Goal: Task Accomplishment & Management: Manage account settings

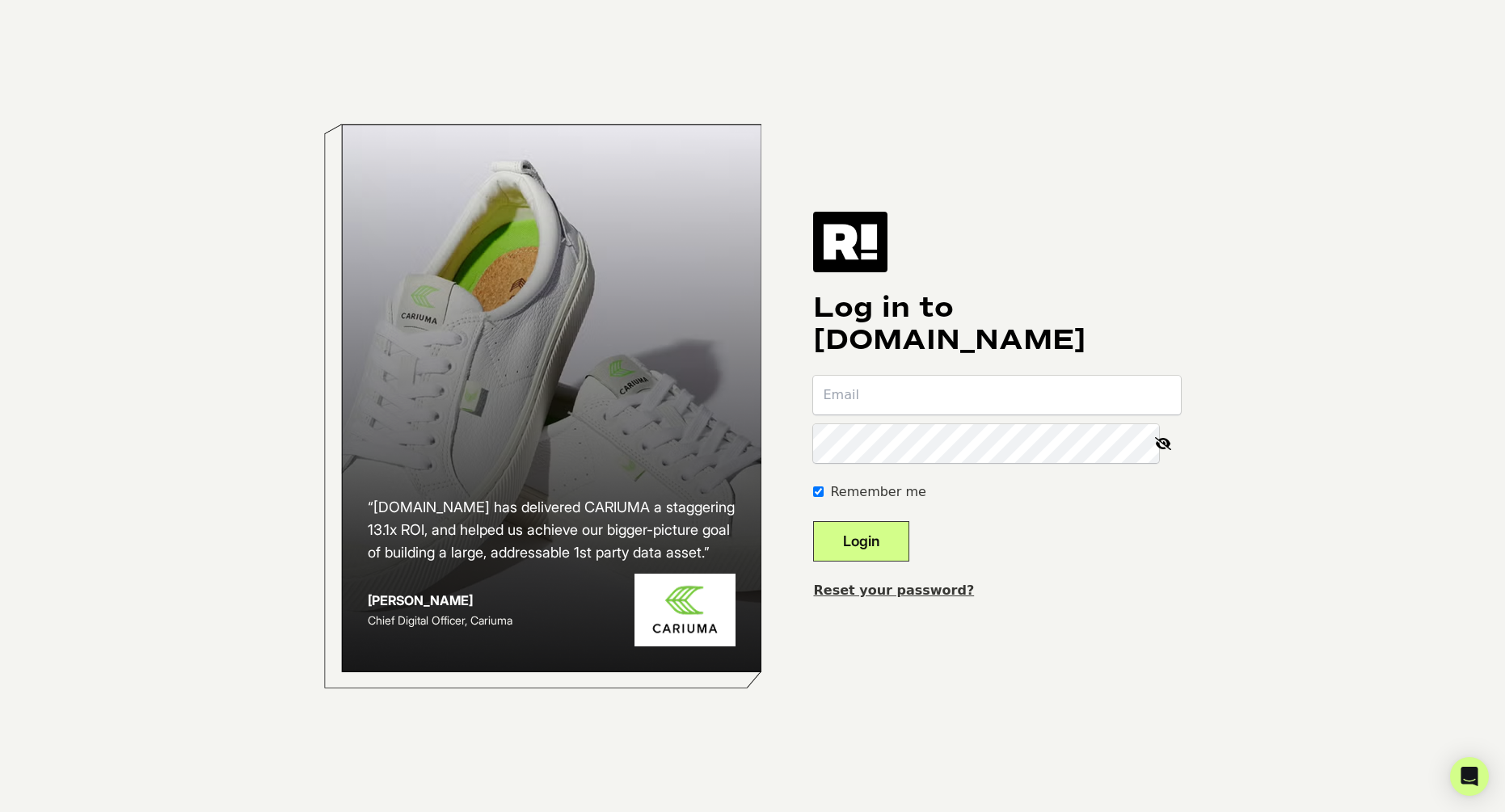
type input "yoann@zoelev.com"
click at [879, 545] on button "Login" at bounding box center [861, 541] width 96 height 40
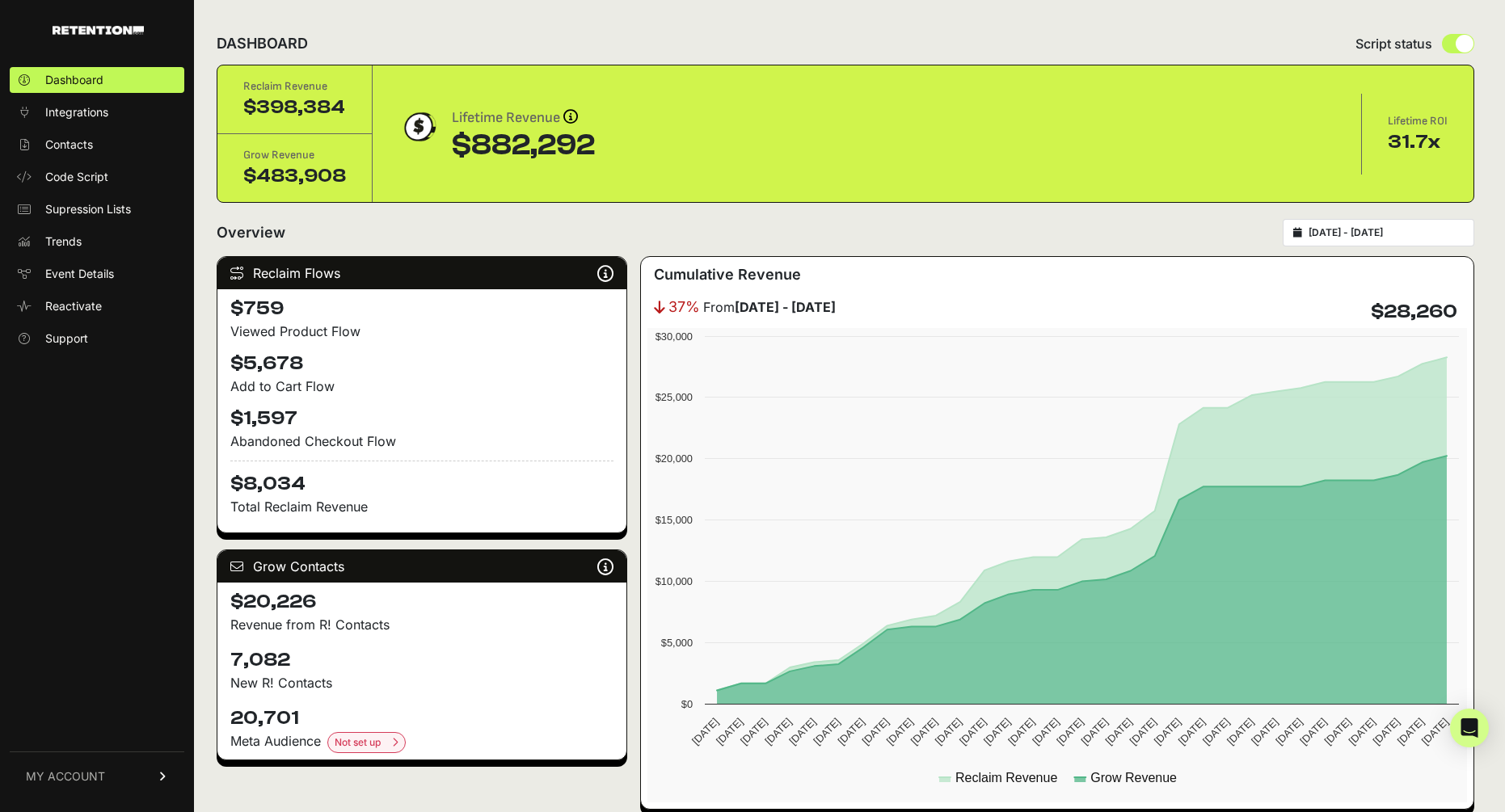
click at [1384, 233] on input "[DATE] - [DATE]" at bounding box center [1386, 233] width 155 height 13
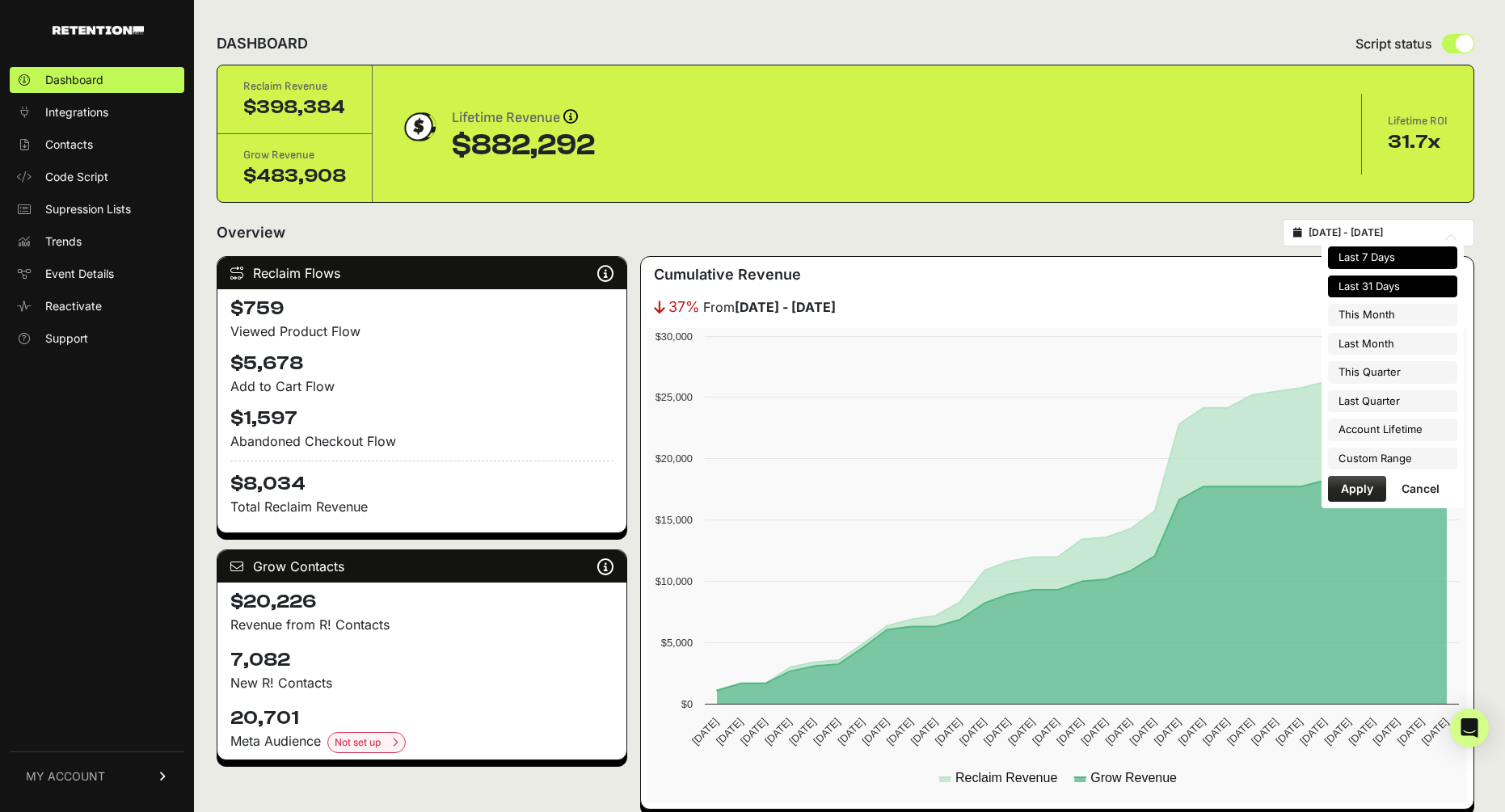
click at [1372, 254] on li "Last 7 Days" at bounding box center [1393, 258] width 129 height 22
type input "2025-08-20 - 2025-08-26"
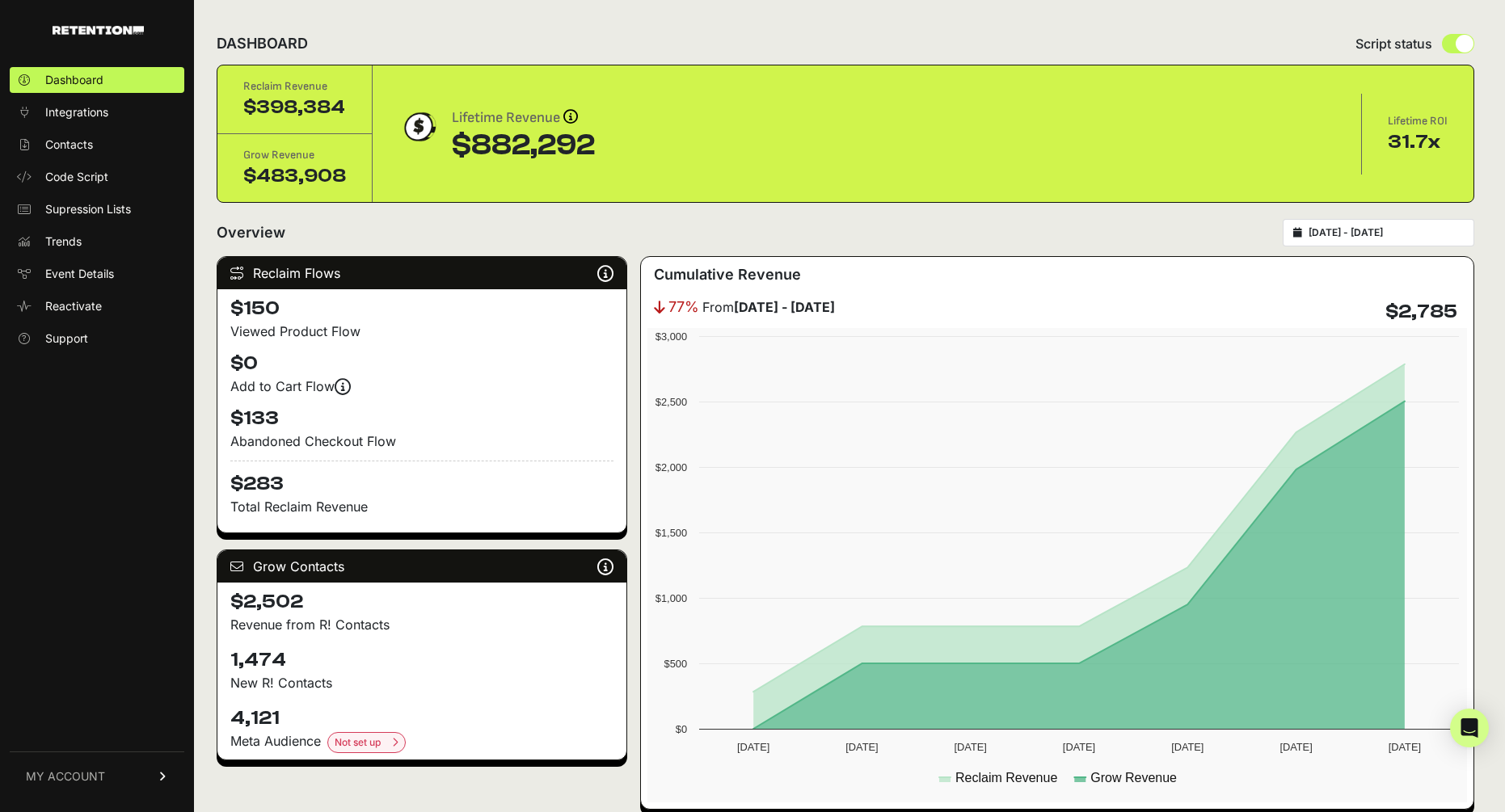
click at [1379, 227] on input "2025-08-20 - 2025-08-26" at bounding box center [1386, 233] width 155 height 13
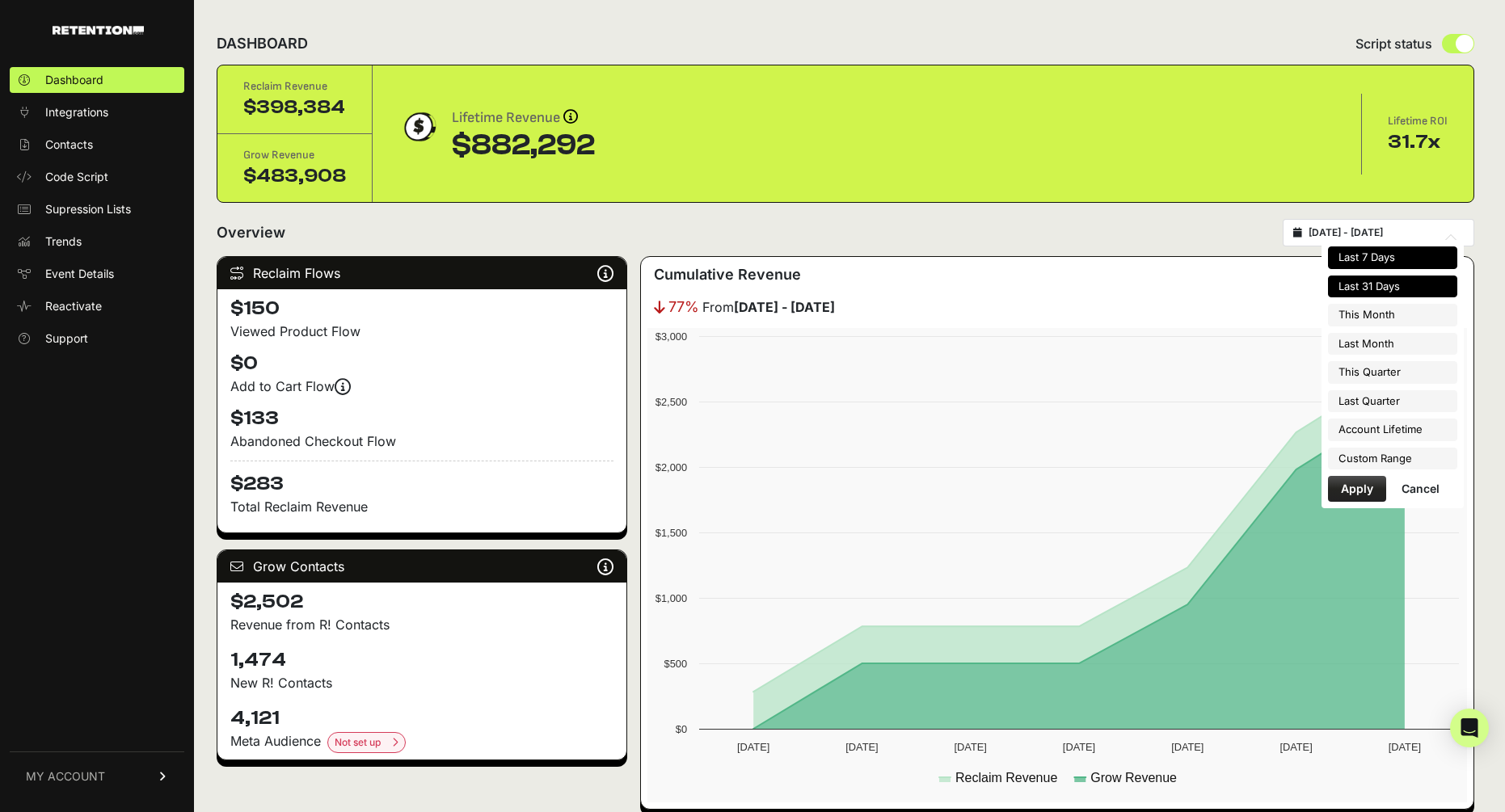
click at [1380, 282] on li "Last 31 Days" at bounding box center [1393, 287] width 129 height 22
type input "[DATE] - [DATE]"
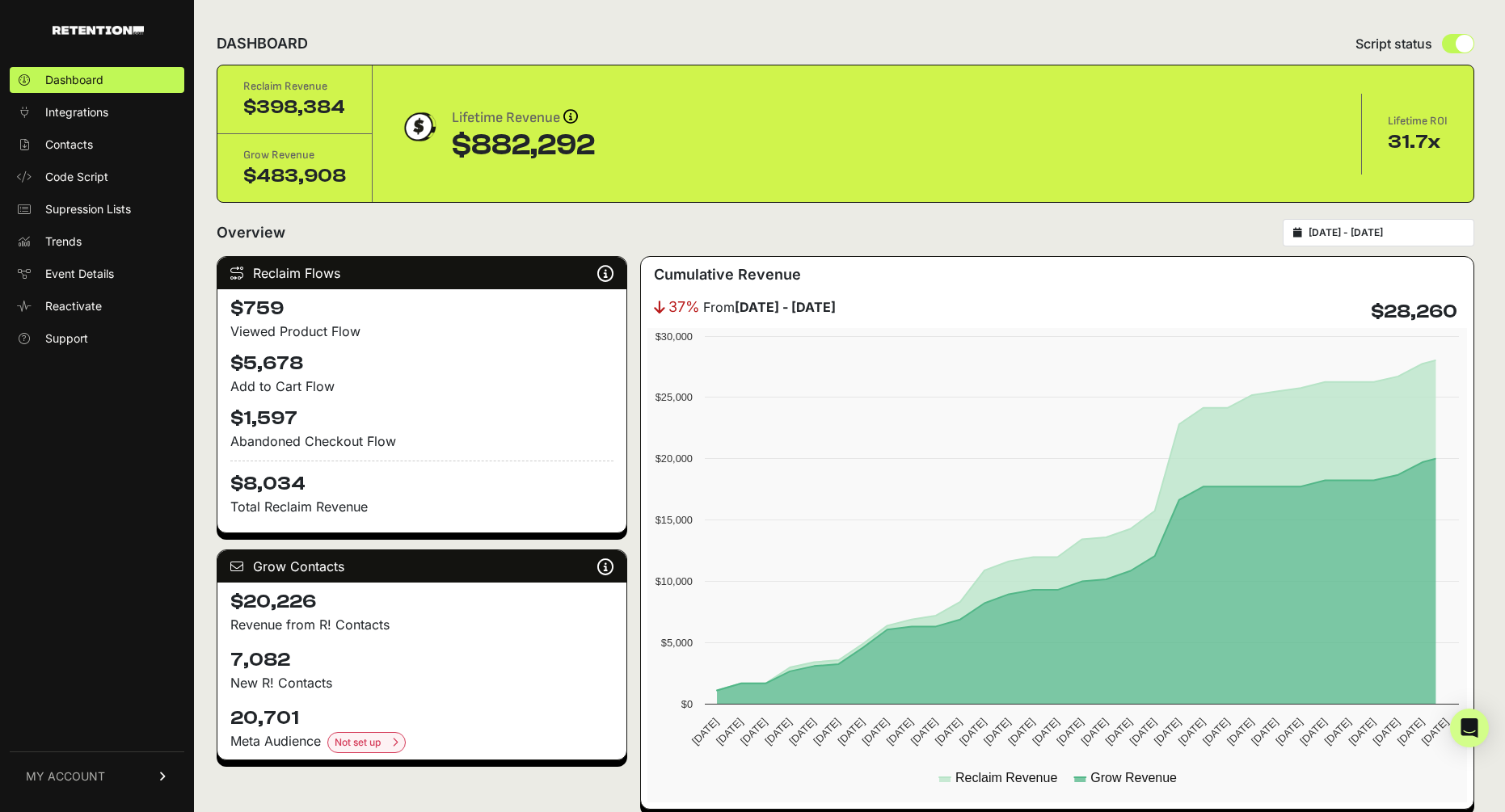
click at [1377, 234] on input "[DATE] - [DATE]" at bounding box center [1386, 233] width 155 height 13
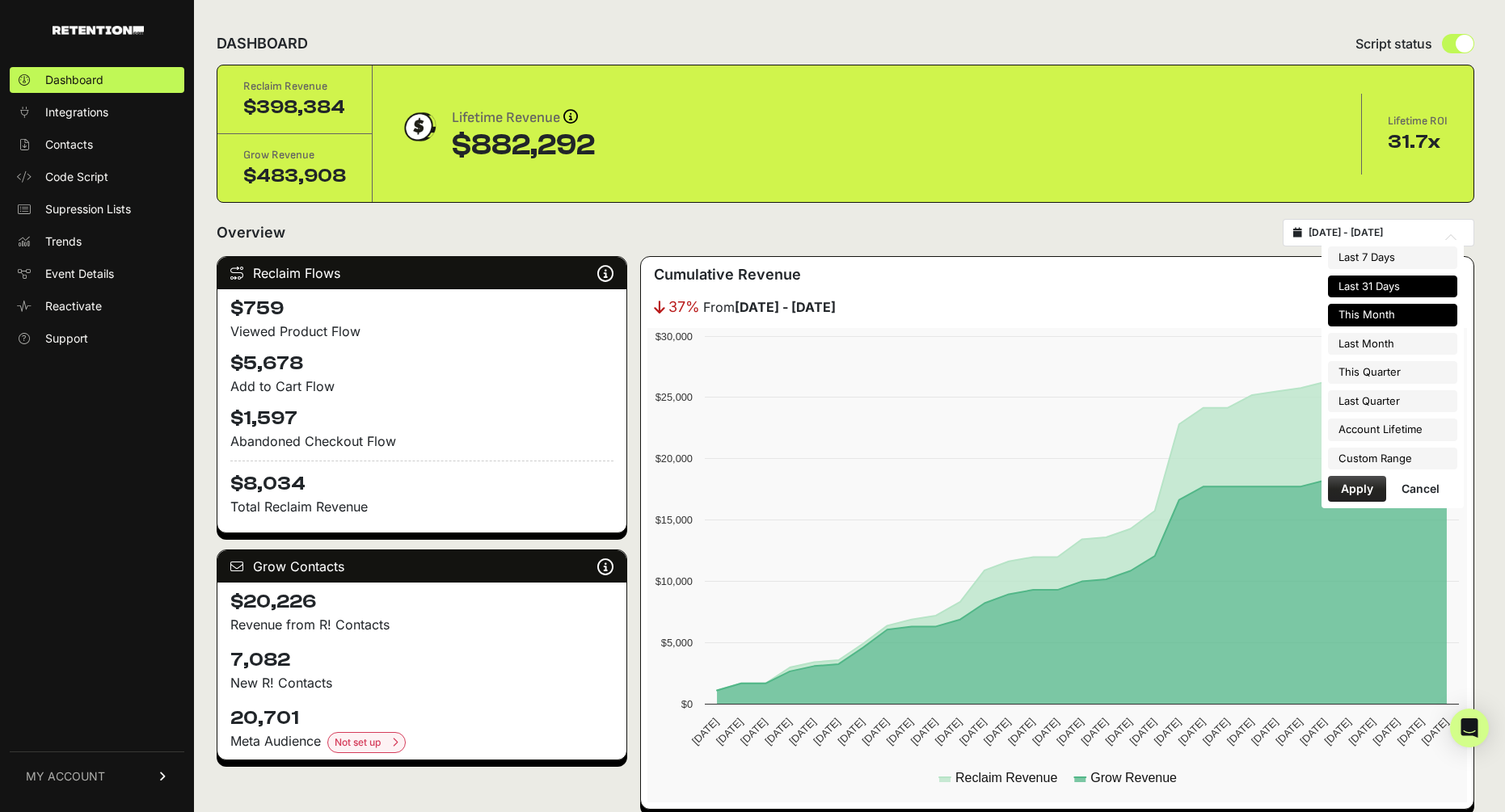
click at [1377, 321] on li "This Month" at bounding box center [1393, 315] width 129 height 22
type input "2025-08-01 - 2025-08-31"
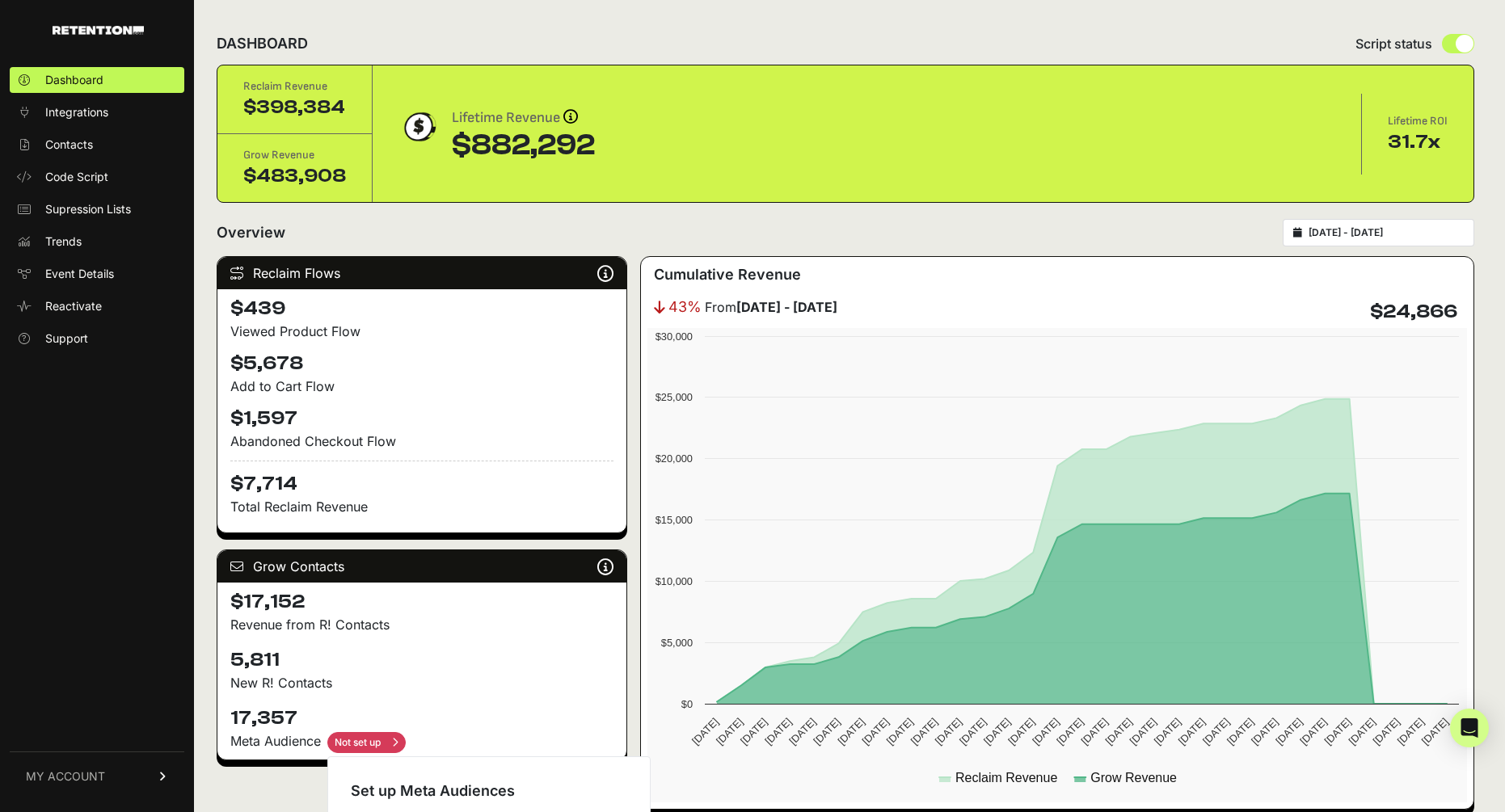
click at [355, 744] on input "checkbox" at bounding box center [366, 743] width 79 height 21
click at [390, 792] on div "Set up Meta Audiences" at bounding box center [489, 791] width 277 height 22
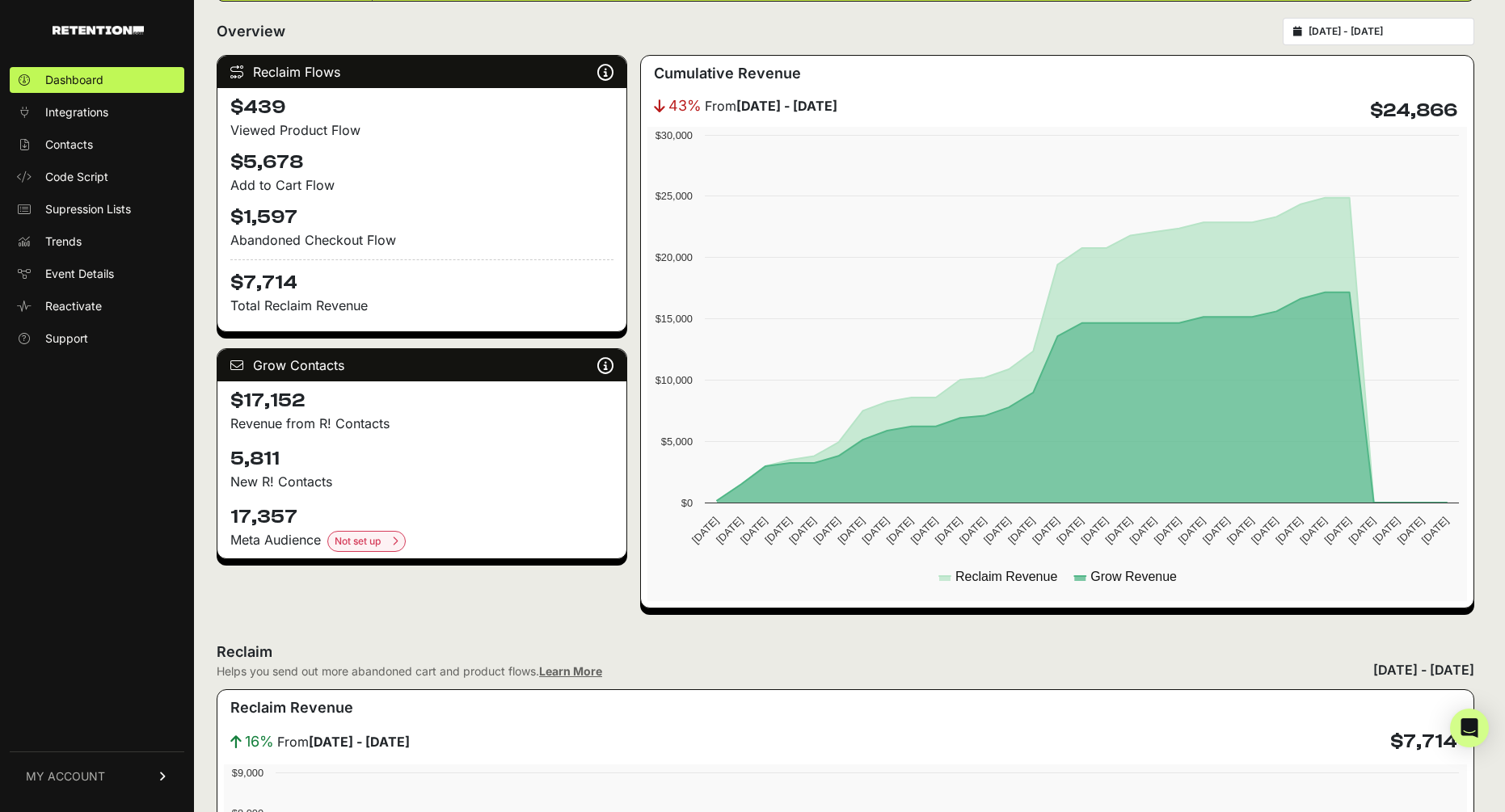
scroll to position [206, 0]
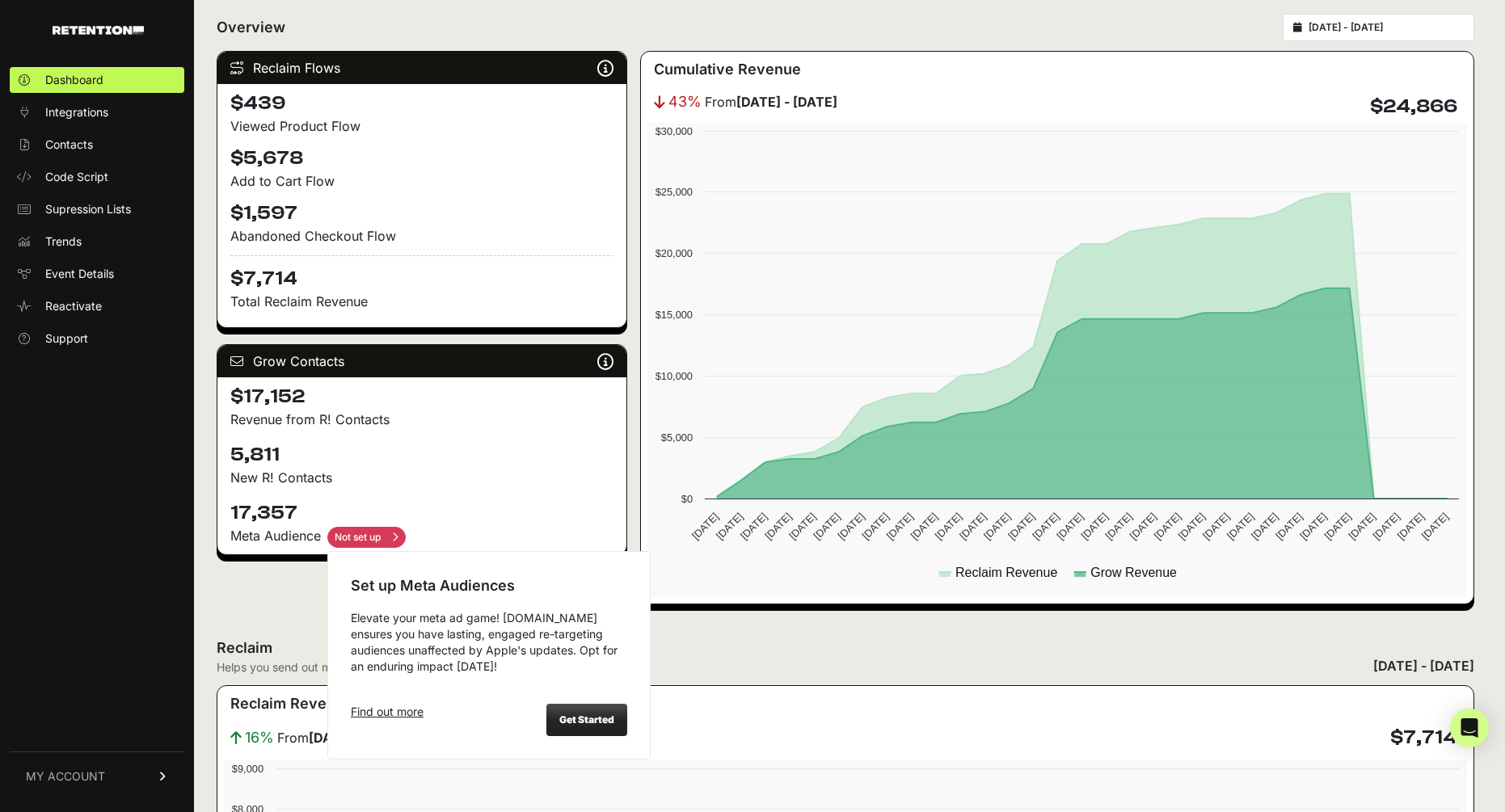
click at [387, 537] on input "checkbox" at bounding box center [366, 537] width 79 height 21
click at [579, 722] on strong "Get Started" at bounding box center [587, 719] width 55 height 12
click at [380, 536] on input "checkbox" at bounding box center [366, 537] width 79 height 21
checkbox input "true"
click at [571, 725] on strong "Get Started" at bounding box center [587, 719] width 55 height 12
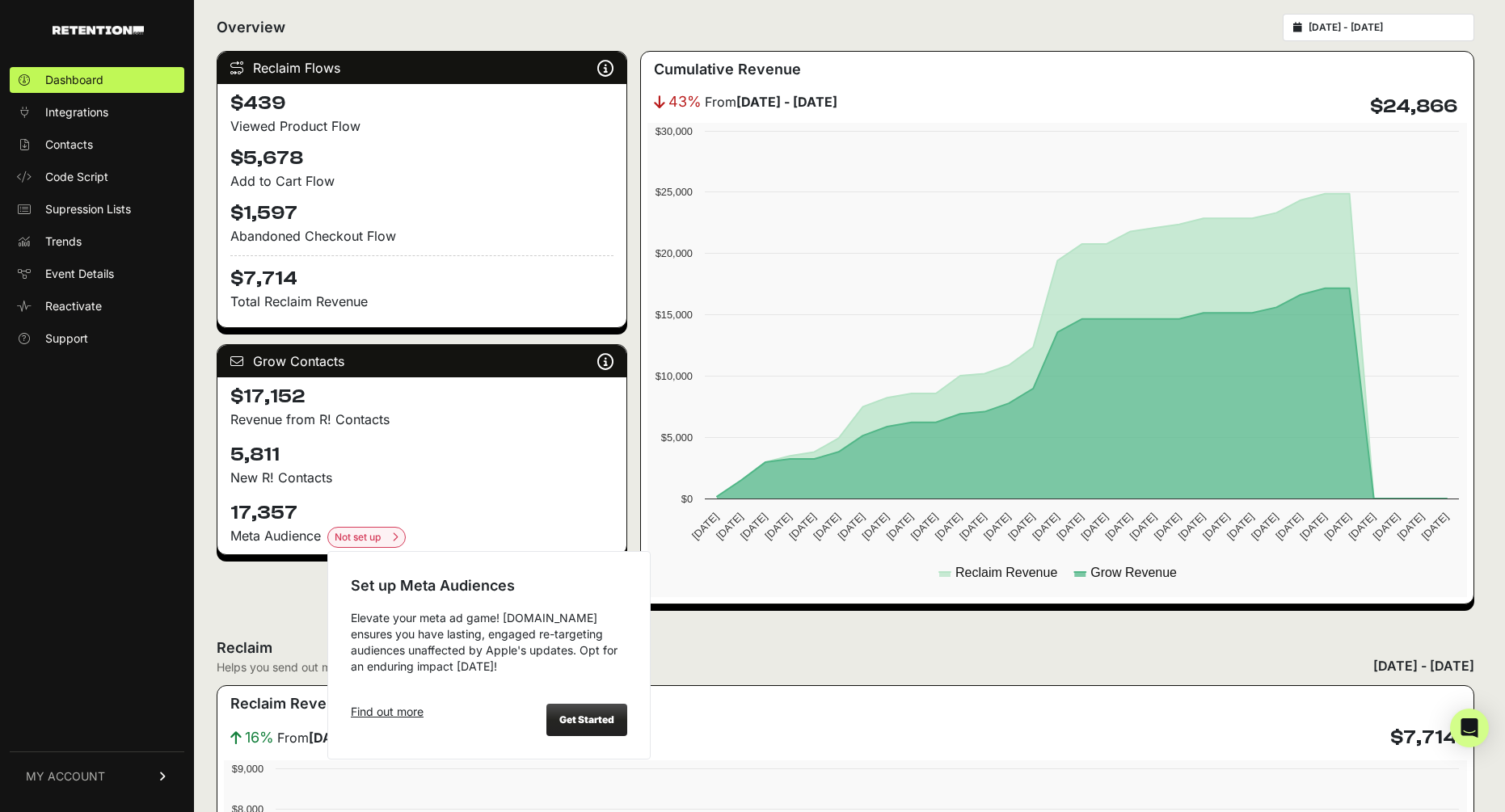
click at [589, 720] on strong "Get Started" at bounding box center [587, 719] width 55 height 12
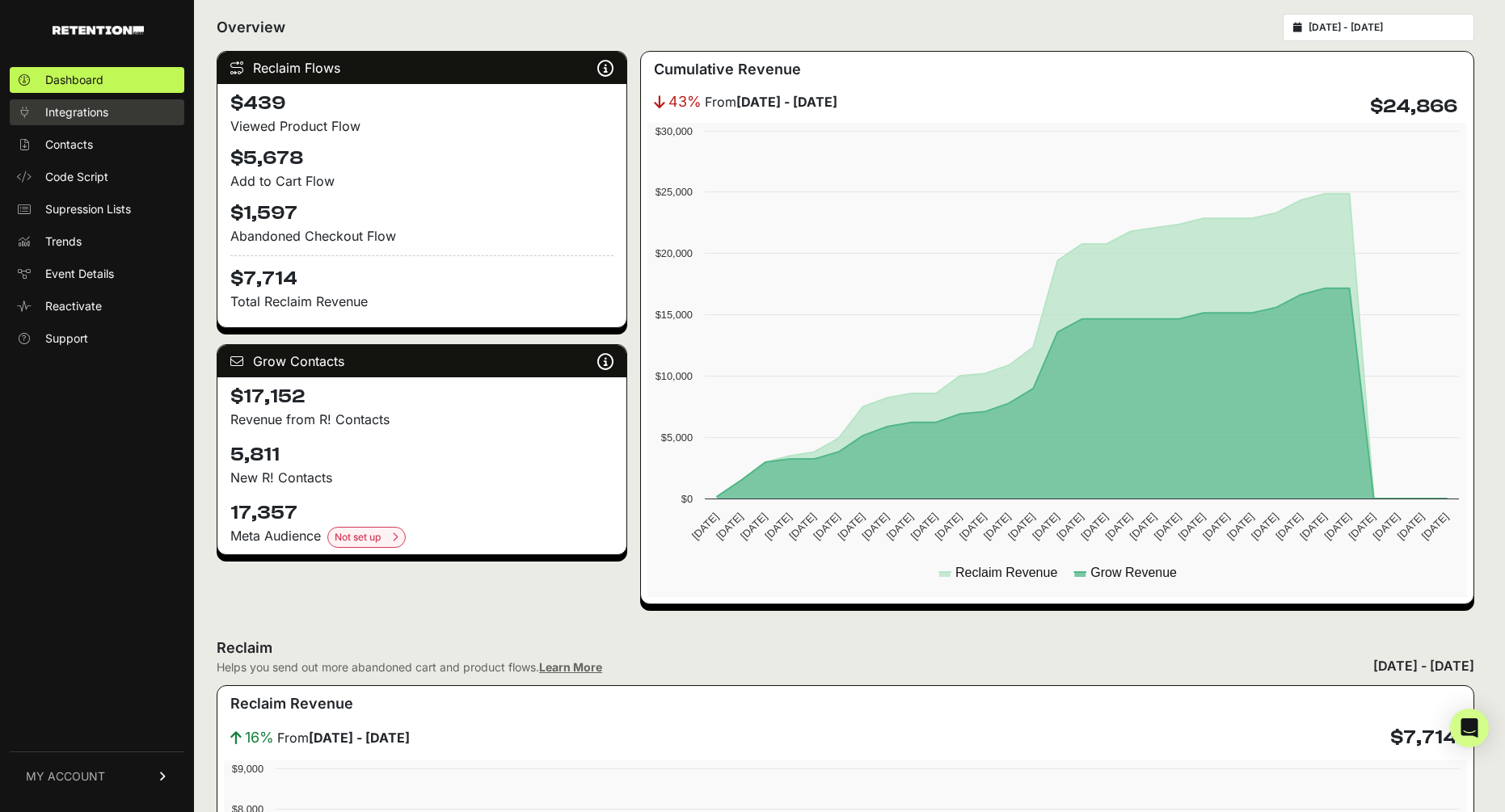
click at [86, 111] on span "Integrations" at bounding box center [76, 112] width 63 height 16
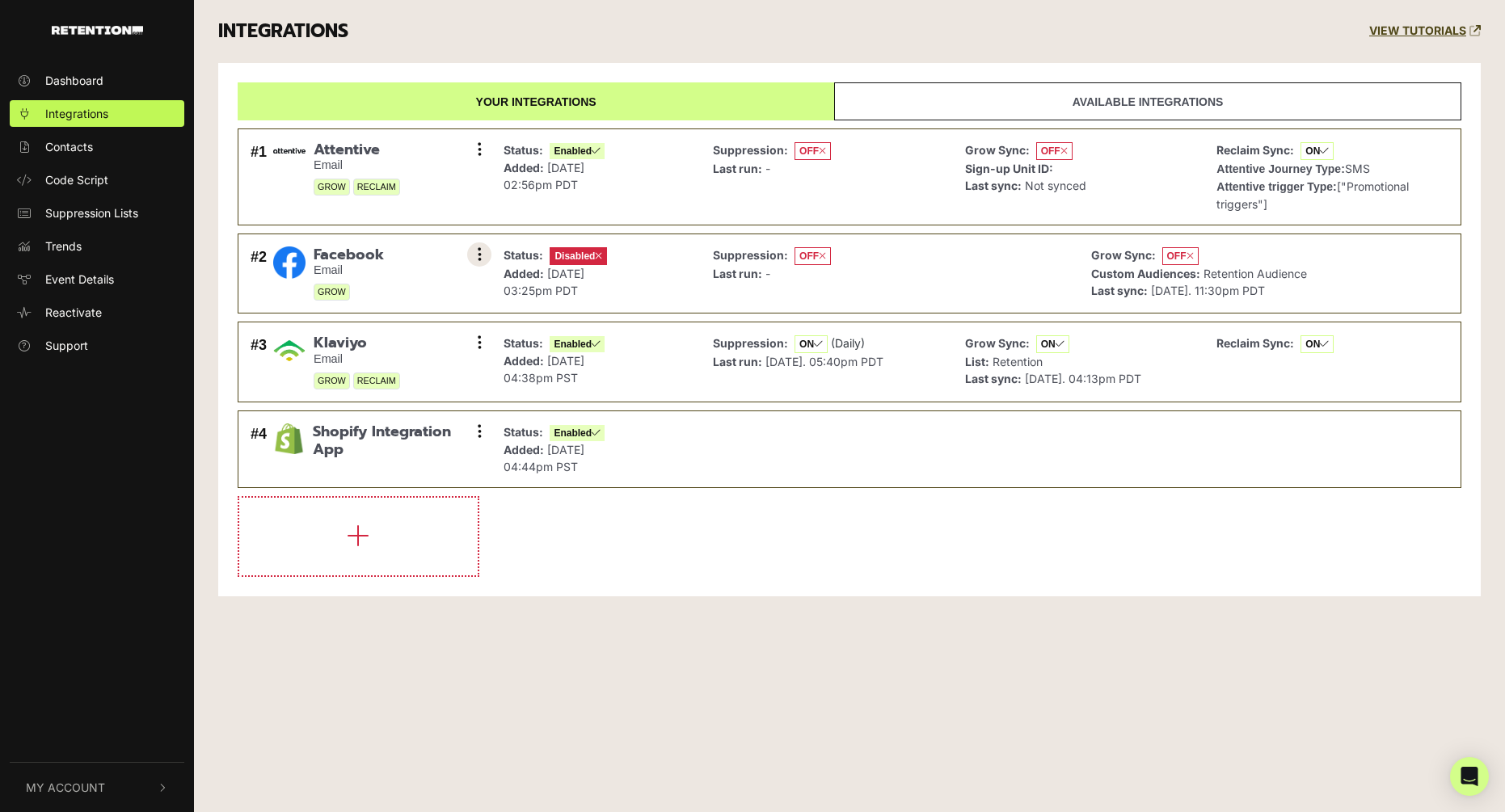
click at [471, 252] on button at bounding box center [480, 254] width 24 height 24
click at [650, 291] on div "Status: Disabled Added: [DATE] 03:25pm PDT" at bounding box center [595, 273] width 201 height 63
click at [358, 258] on span "Facebook" at bounding box center [349, 255] width 70 height 18
click at [330, 285] on span "GROW" at bounding box center [332, 292] width 36 height 17
click at [485, 250] on button at bounding box center [480, 254] width 24 height 24
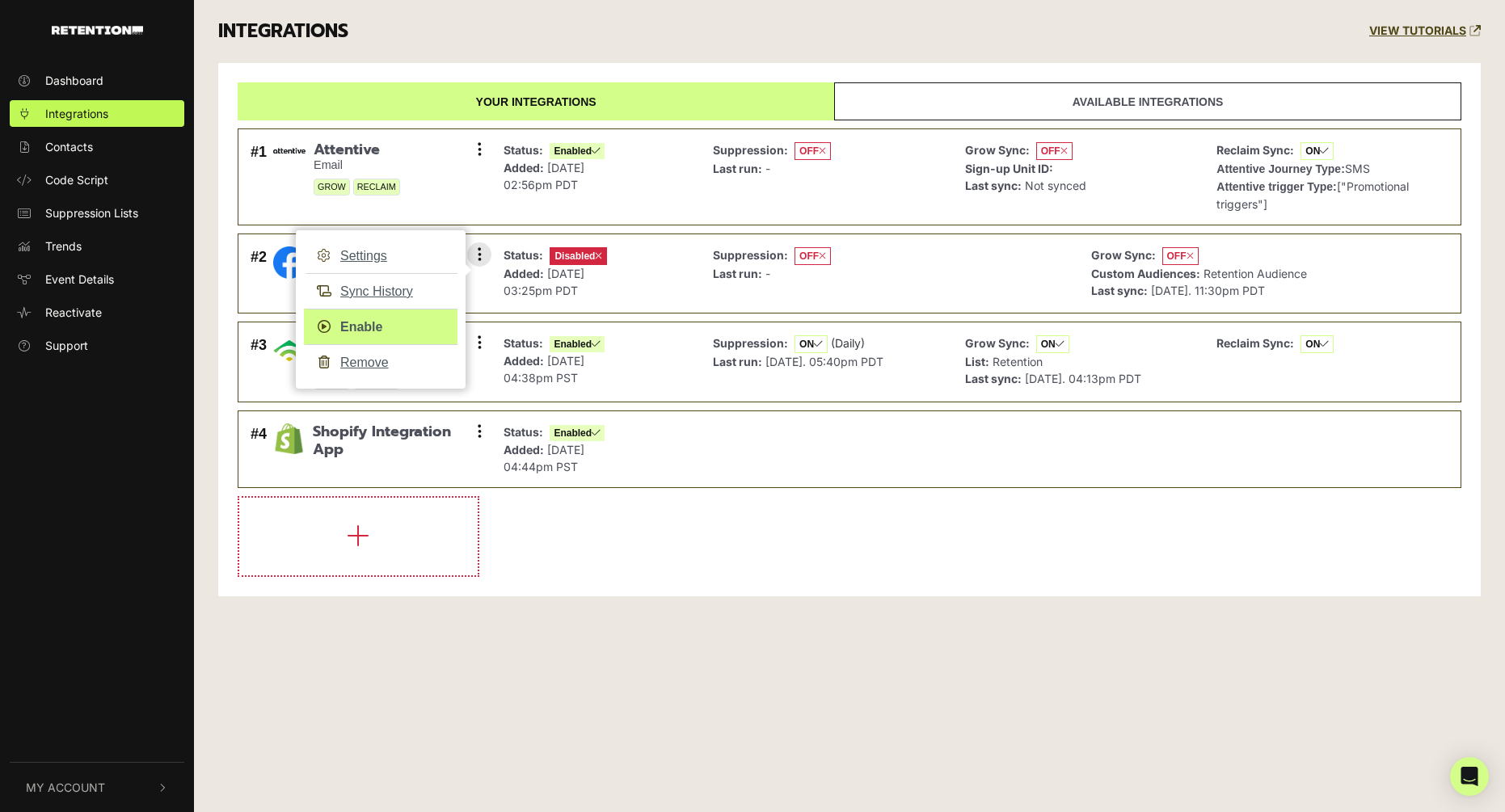
click at [376, 330] on link "Enable" at bounding box center [380, 326] width 153 height 36
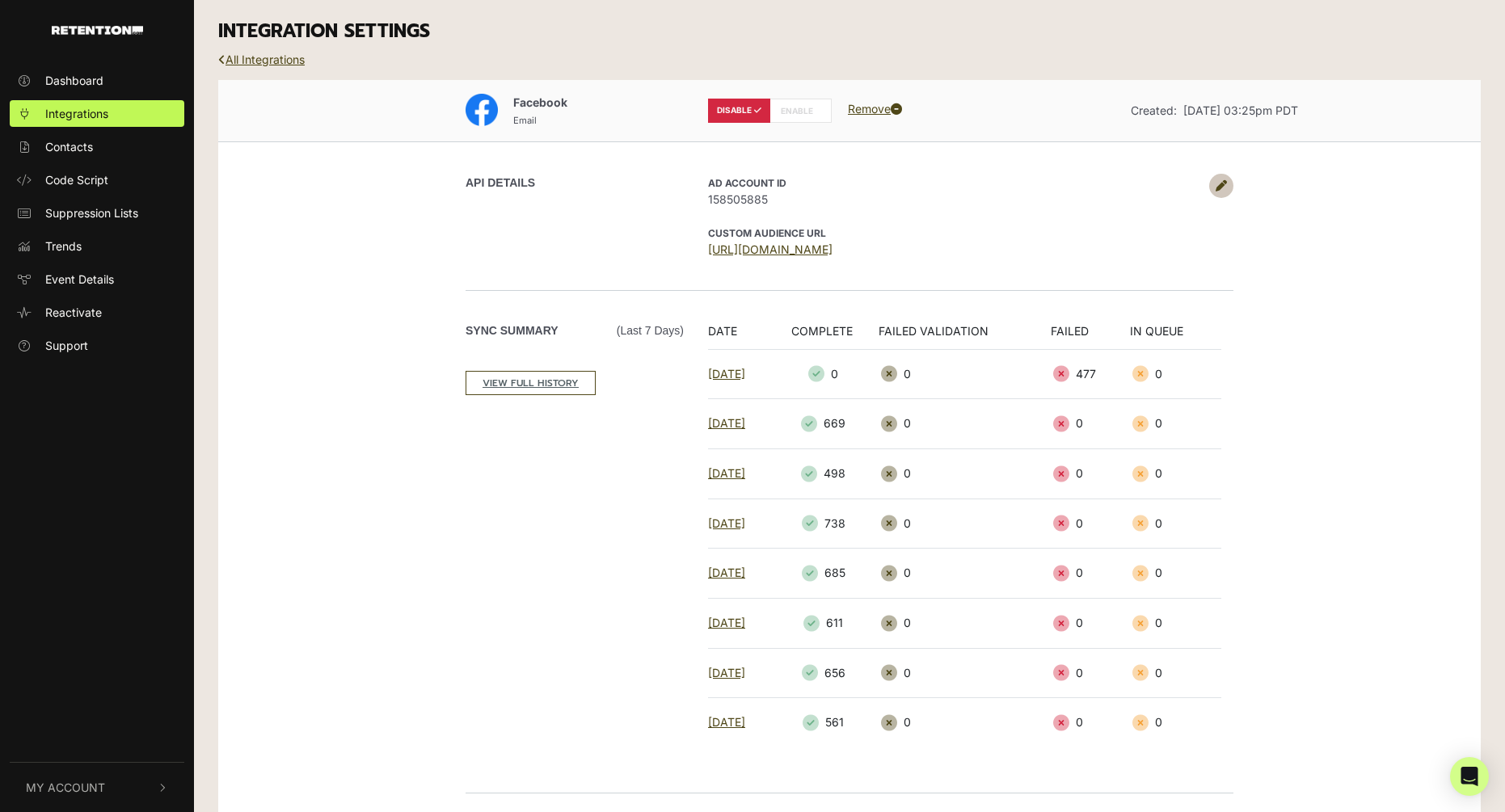
click at [1230, 180] on link at bounding box center [1222, 186] width 24 height 24
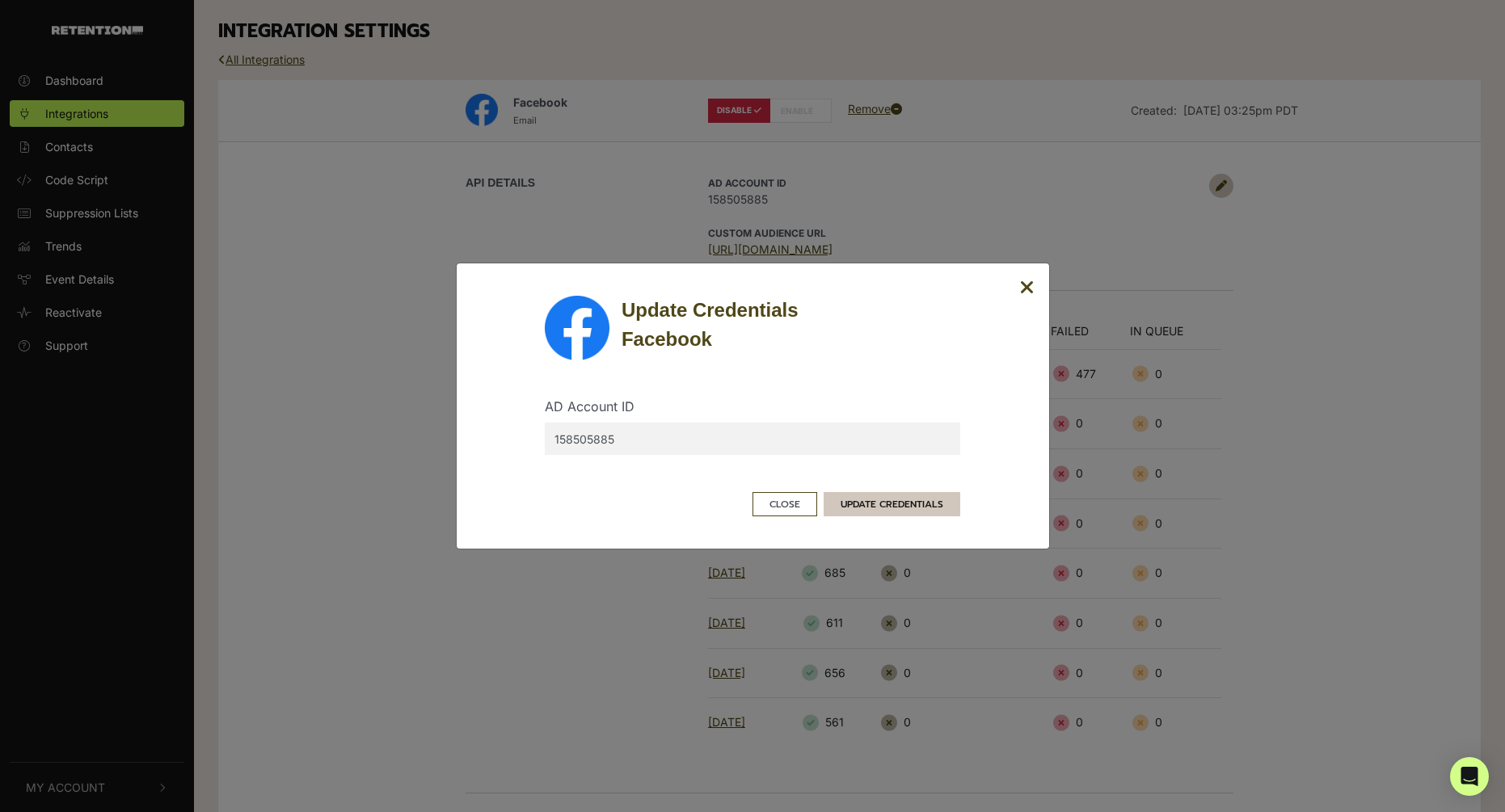
click at [882, 506] on button "UPDATE CREDENTIALS" at bounding box center [892, 505] width 136 height 24
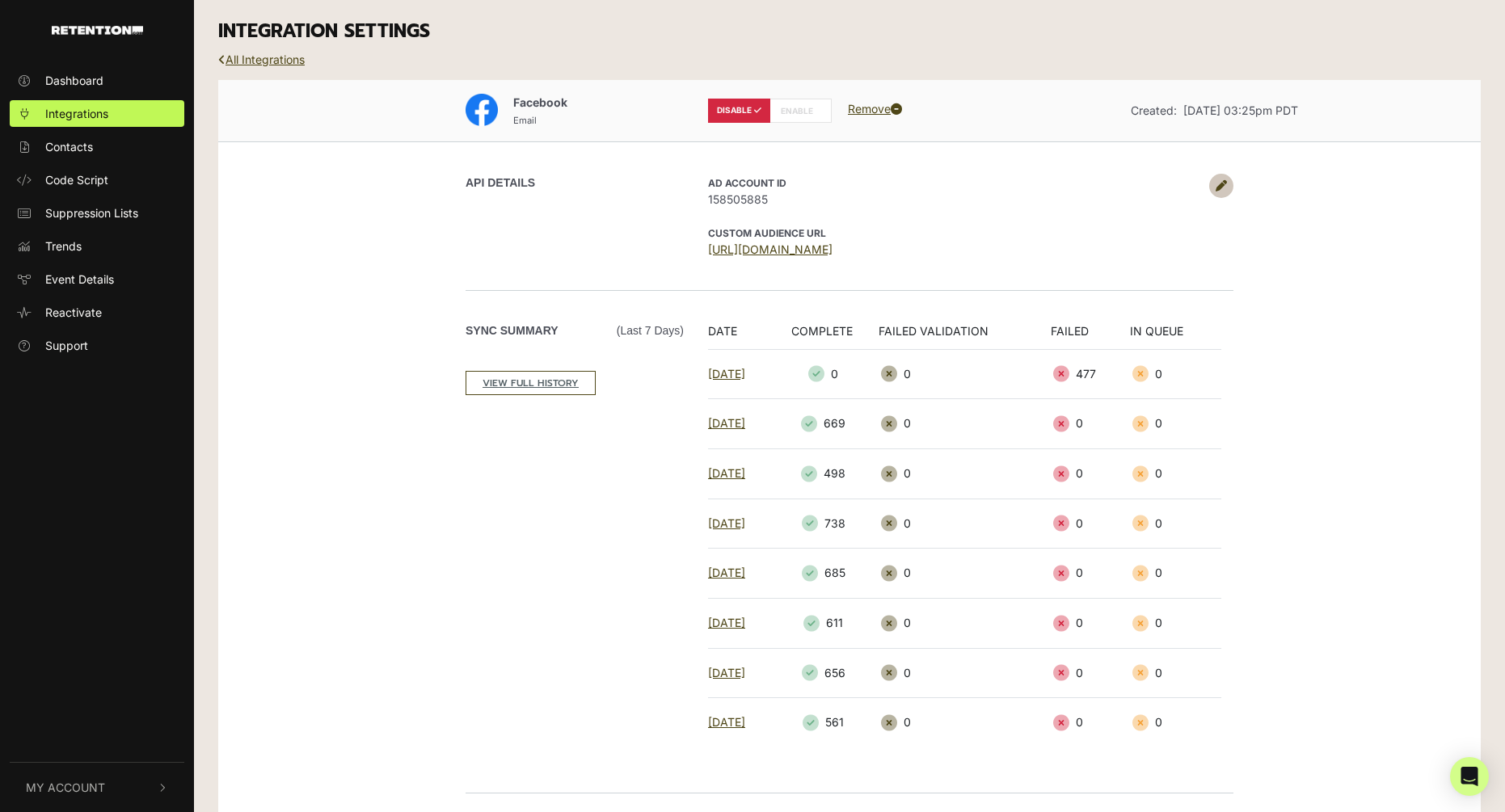
click at [1221, 182] on icon at bounding box center [1222, 186] width 11 height 11
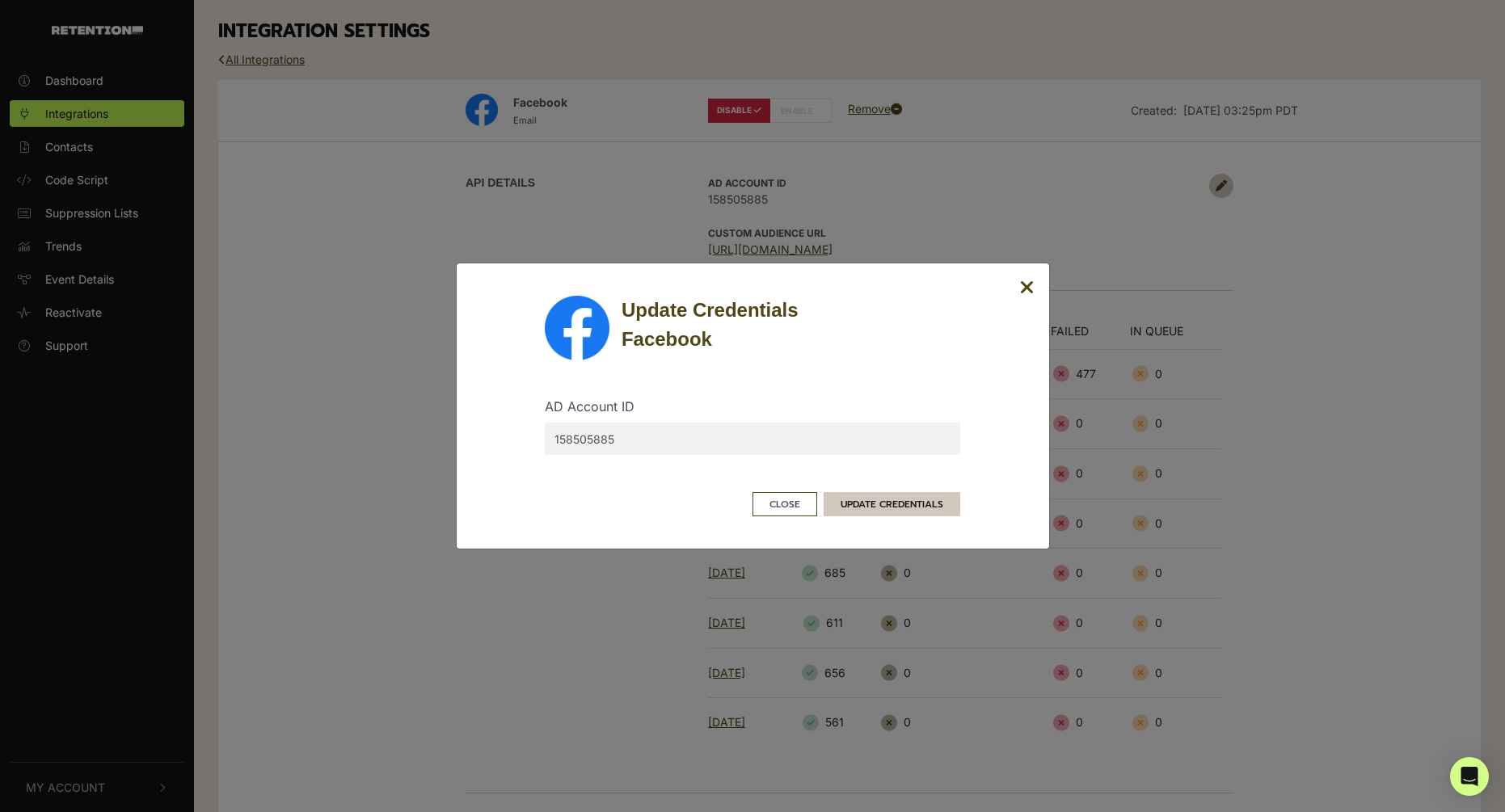
click at [870, 502] on button "UPDATE CREDENTIALS" at bounding box center [892, 505] width 136 height 24
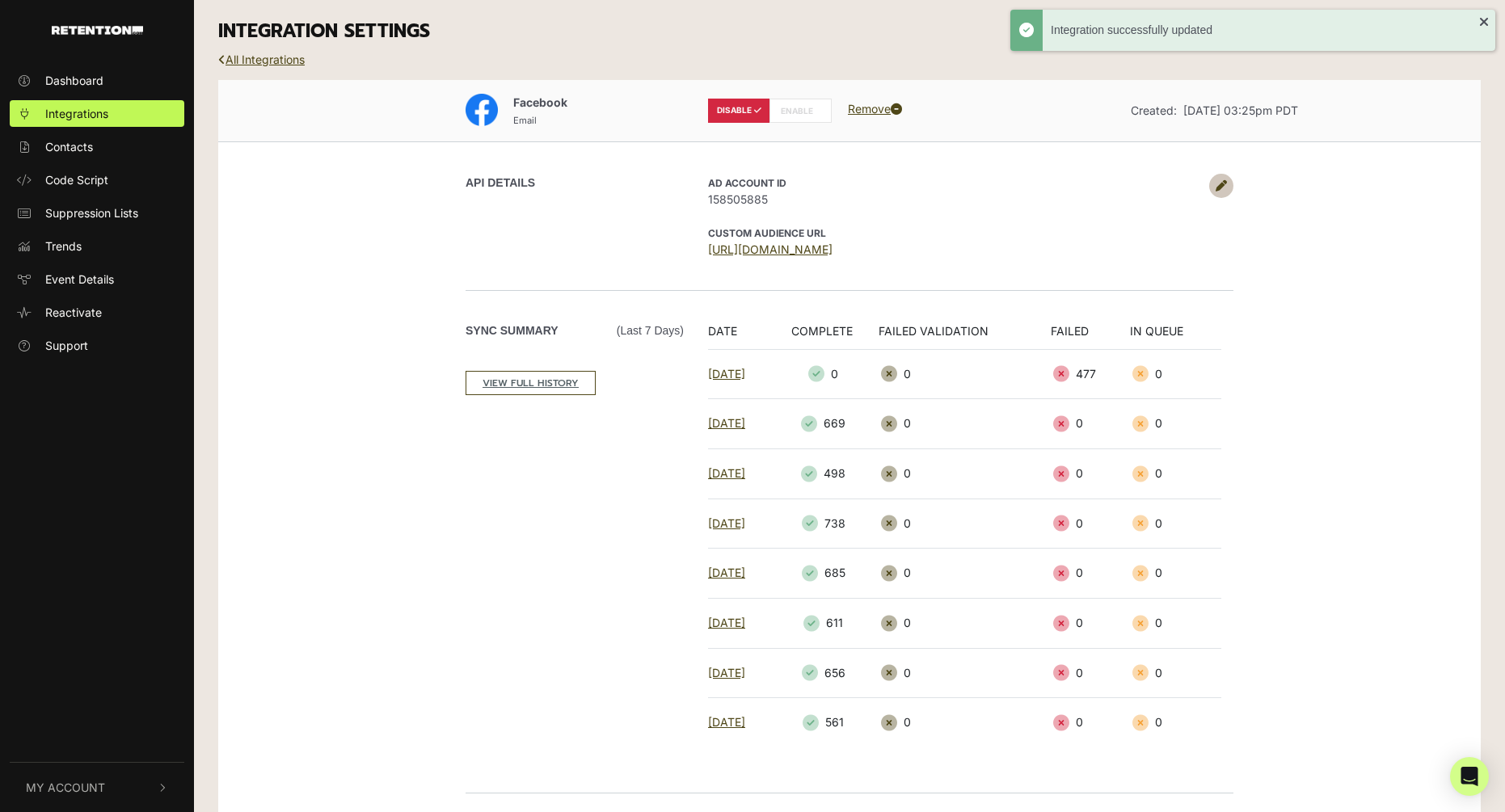
click at [816, 111] on icon at bounding box center [817, 110] width 7 height 8
radio input "false"
radio input "true"
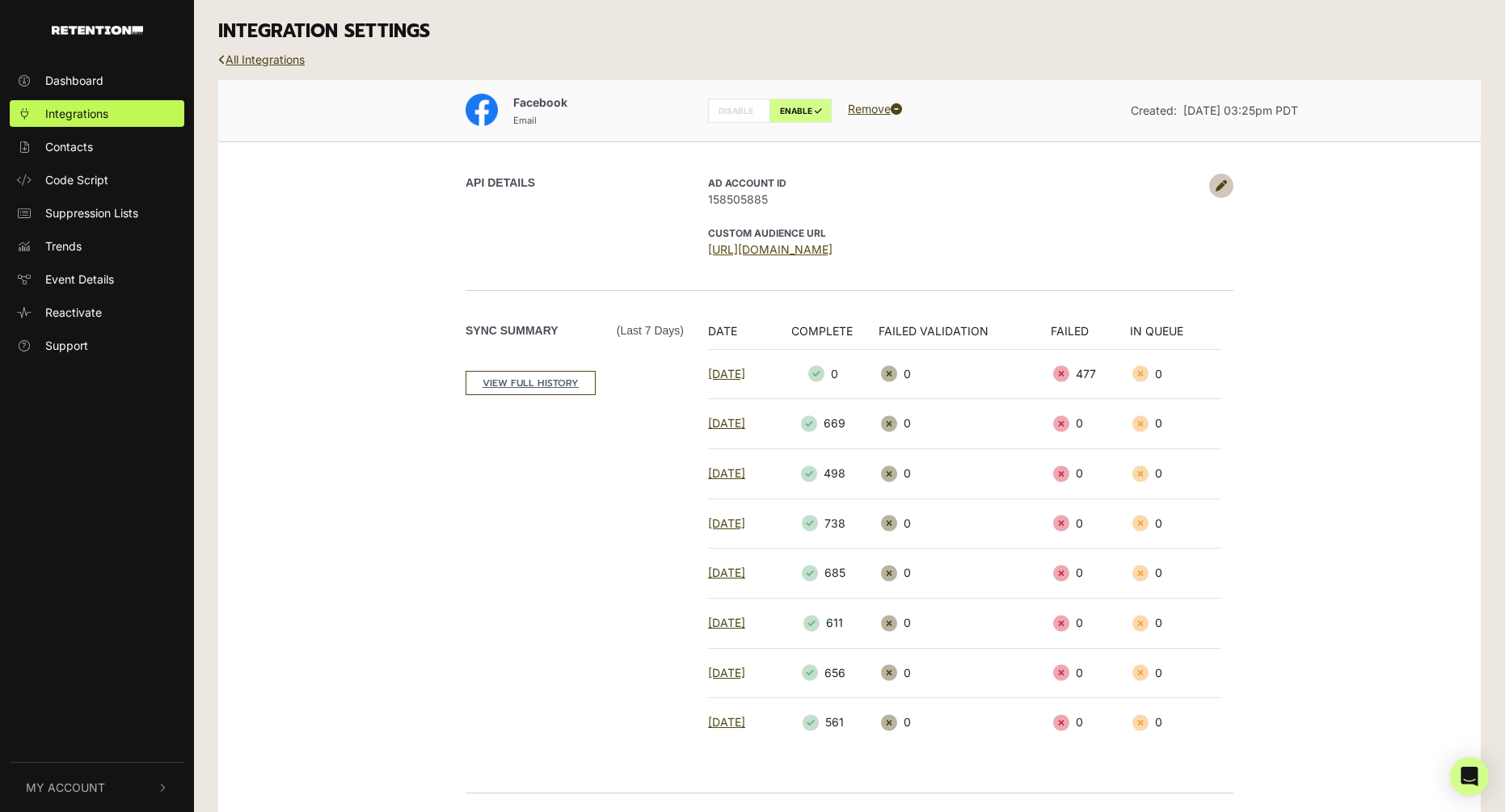
click at [833, 248] on link "[URL][DOMAIN_NAME]" at bounding box center [770, 249] width 124 height 14
click at [113, 80] on link "Dashboard" at bounding box center [96, 80] width 175 height 27
